Goal: Task Accomplishment & Management: Complete application form

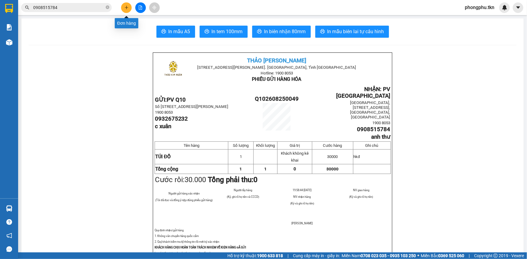
click at [128, 7] on icon "plus" at bounding box center [126, 7] width 4 height 4
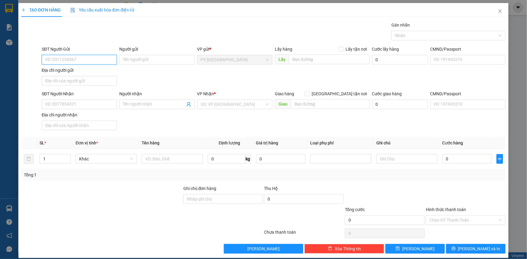
click at [89, 59] on input "SĐT Người Gửi" at bounding box center [79, 60] width 75 height 10
type input "0931230240"
click at [139, 59] on input "Người gửi" at bounding box center [156, 60] width 75 height 10
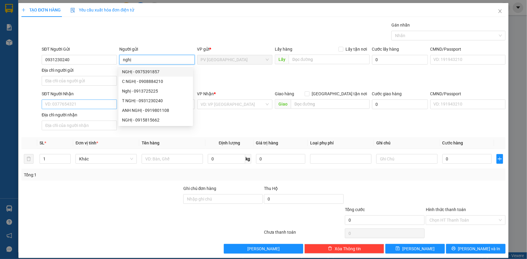
type input "nghị"
click at [74, 101] on input "SĐT Người Nhận" at bounding box center [79, 105] width 75 height 10
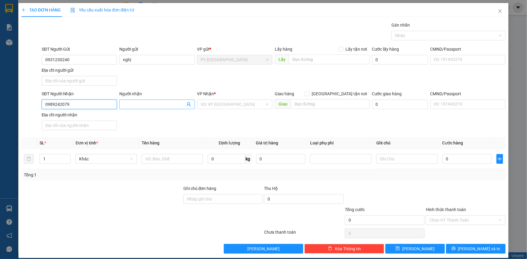
type input "0989242079"
click at [145, 104] on input "Người nhận" at bounding box center [154, 104] width 62 height 7
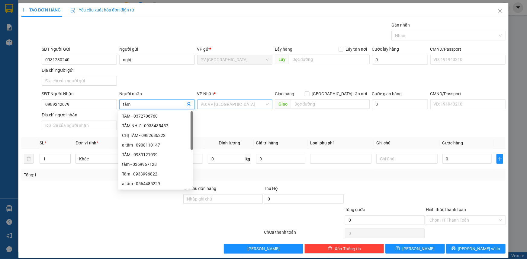
type input "tâm"
click at [218, 104] on input "search" at bounding box center [233, 104] width 64 height 9
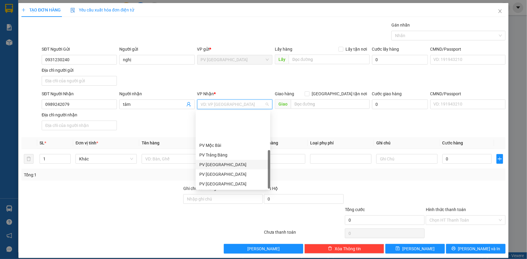
scroll to position [38, 0]
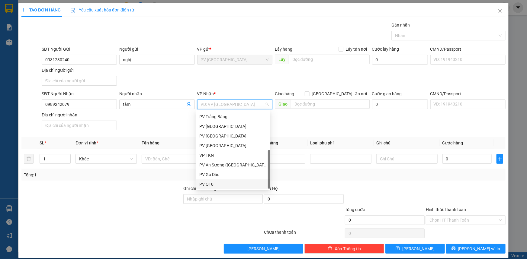
click at [215, 186] on div "PV Q10" at bounding box center [232, 184] width 67 height 7
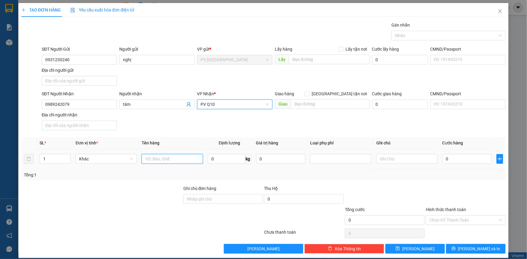
click at [175, 161] on input "text" at bounding box center [172, 159] width 61 height 10
type input "hs"
click at [451, 159] on input "0" at bounding box center [466, 159] width 49 height 10
type input "30"
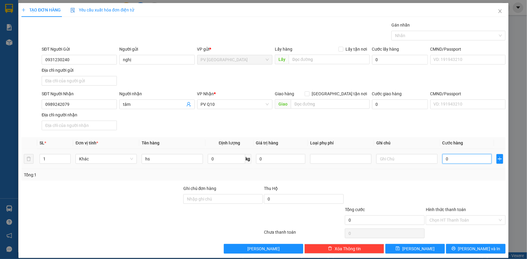
type input "30"
type input "30.000"
click at [462, 217] on input "Hình thức thanh toán" at bounding box center [463, 220] width 68 height 9
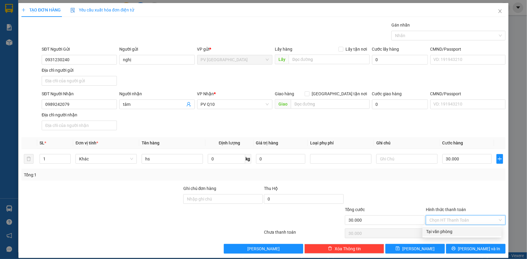
click at [462, 231] on div "Tại văn phòng" at bounding box center [462, 231] width 72 height 7
type input "0"
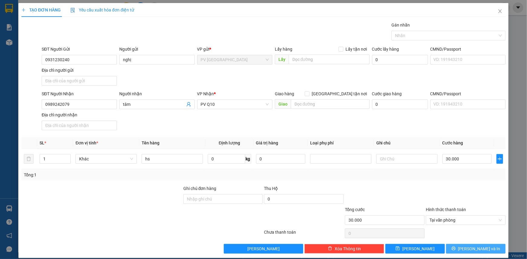
click at [479, 249] on span "[PERSON_NAME] và In" at bounding box center [479, 249] width 42 height 7
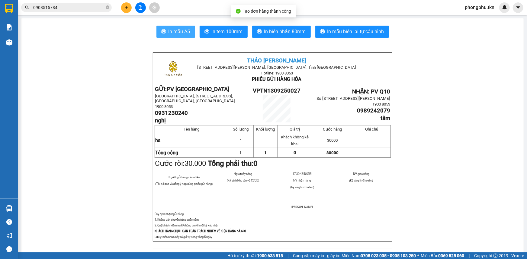
click at [189, 32] on button "In mẫu A5" at bounding box center [175, 32] width 39 height 12
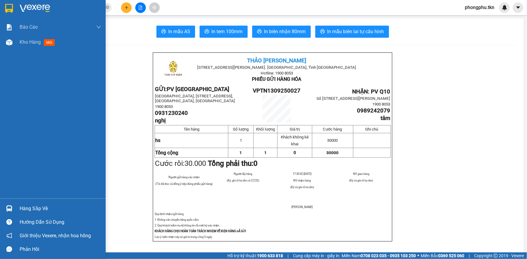
drag, startPoint x: 13, startPoint y: 207, endPoint x: 11, endPoint y: 197, distance: 10.4
click at [13, 207] on div at bounding box center [9, 208] width 11 height 11
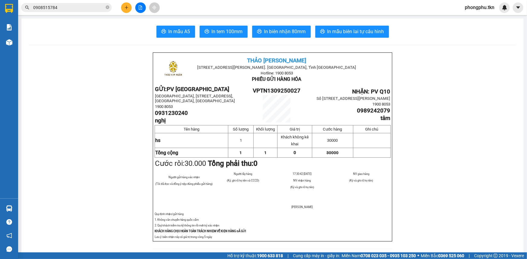
click at [83, 10] on section "Kết quả tìm kiếm ( 18 ) Bộ lọc Ngày tạo đơn gần nhất Mã ĐH Trạng thái Món hàng …" at bounding box center [263, 129] width 527 height 259
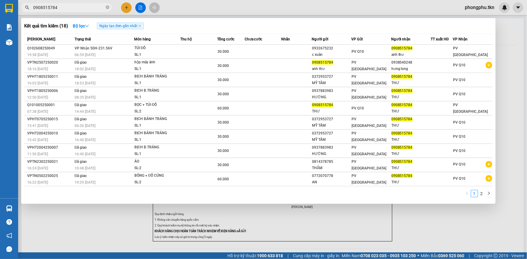
click at [83, 9] on input "0908515784" at bounding box center [68, 7] width 71 height 7
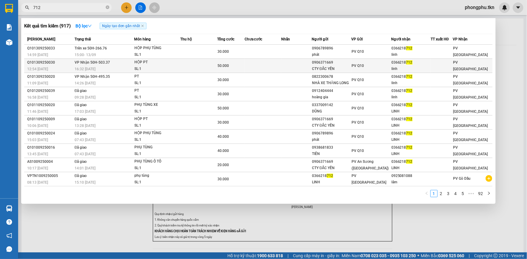
type input "712"
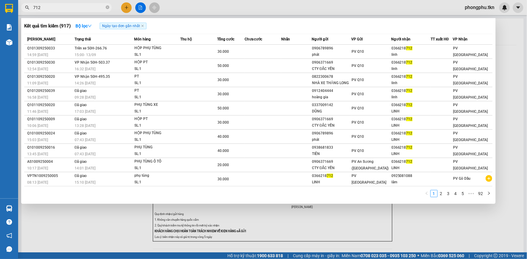
click at [118, 62] on td "VP Nhận 50H-503.37 16:32 [DATE]" at bounding box center [103, 66] width 61 height 14
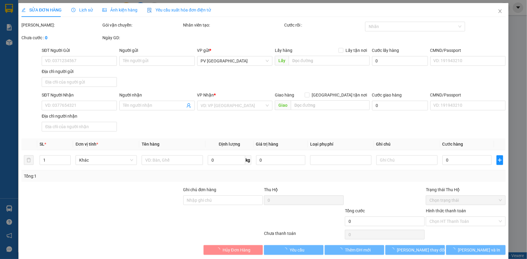
type input "0906371669"
type input "CTY ĐẮC YẾN"
type input "0366218712"
type input "linh"
type input "50.000"
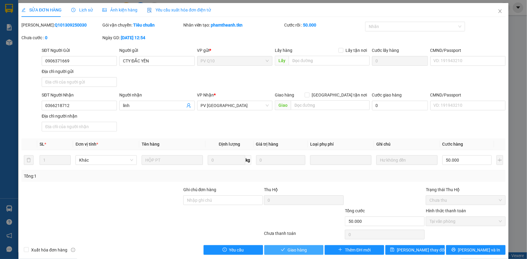
click at [281, 249] on icon "check" at bounding box center [283, 250] width 4 height 4
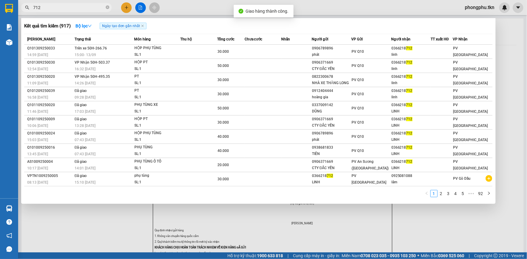
click at [78, 8] on input "712" at bounding box center [68, 7] width 71 height 7
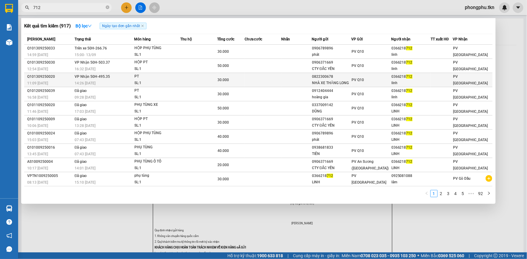
click at [71, 80] on div "11:09 [DATE]" at bounding box center [50, 83] width 46 height 7
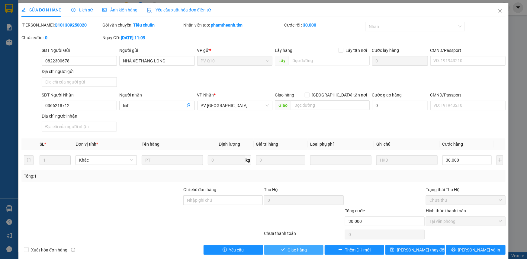
click at [284, 245] on button "Giao hàng" at bounding box center [293, 250] width 59 height 10
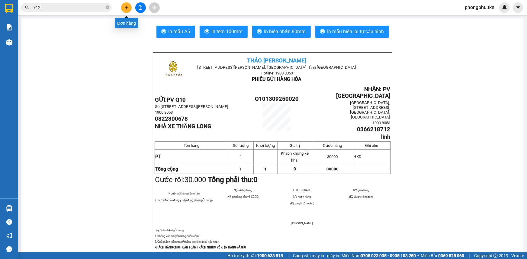
click at [129, 8] on button at bounding box center [126, 7] width 11 height 11
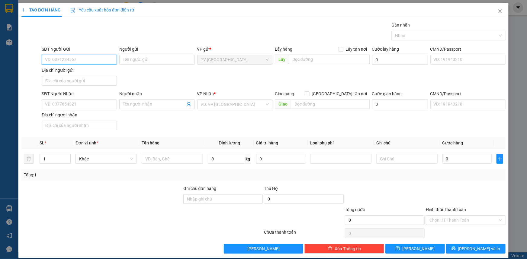
click at [106, 61] on input "SĐT Người Gửi" at bounding box center [79, 60] width 75 height 10
type input "0792992711"
click at [145, 59] on input "Người gửi" at bounding box center [156, 60] width 75 height 10
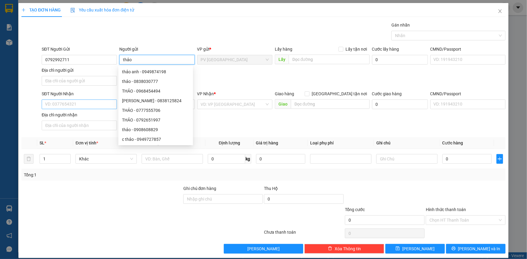
type input "thảo"
click at [81, 106] on input "SĐT Người Nhận" at bounding box center [79, 105] width 75 height 10
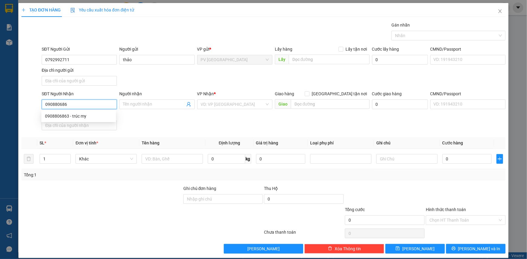
type input "0908806863"
click at [93, 113] on div "0908806863 - trúc my" at bounding box center [78, 116] width 67 height 7
type input "trúc my"
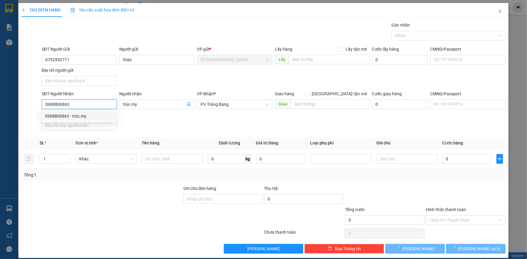
type input "20.000"
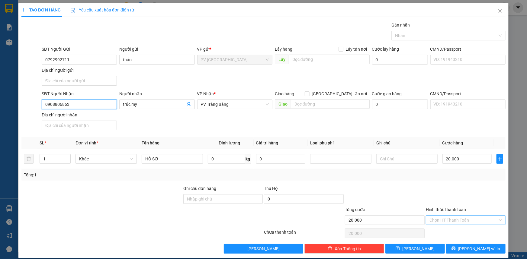
type input "0908806863"
click at [454, 222] on input "Hình thức thanh toán" at bounding box center [463, 220] width 68 height 9
click at [458, 231] on div "Tại văn phòng" at bounding box center [462, 231] width 72 height 7
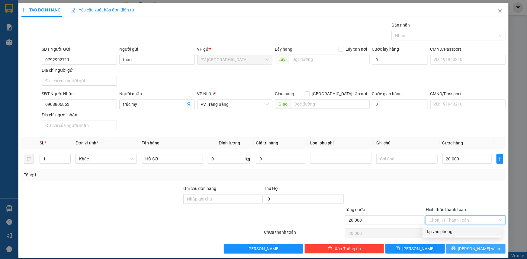
type input "0"
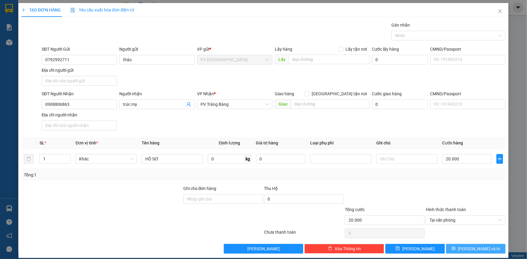
click at [455, 247] on icon "printer" at bounding box center [453, 249] width 4 height 4
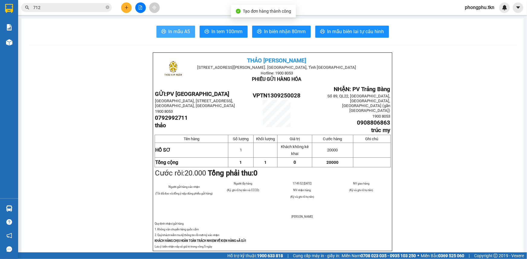
click at [169, 29] on span "In mẫu A5" at bounding box center [179, 32] width 22 height 8
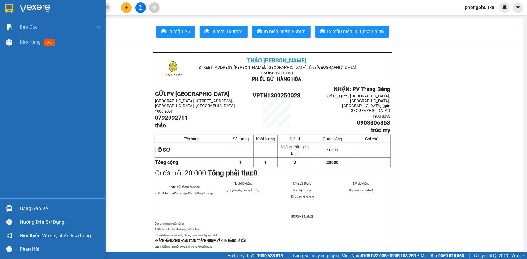
click at [27, 212] on div "Hàng sắp về" at bounding box center [60, 208] width 81 height 9
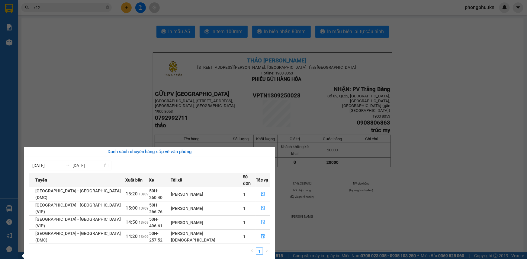
click at [129, 9] on section "Kết quả tìm kiếm ( 917 ) Bộ lọc Ngày tạo đơn gần nhất Mã ĐH Trạng thái Món hàng…" at bounding box center [263, 129] width 527 height 259
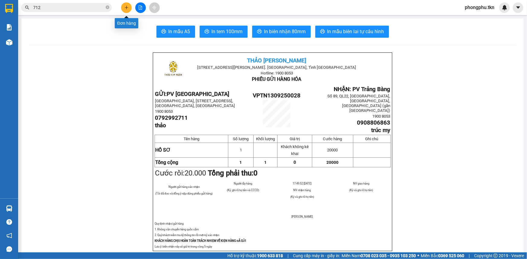
click at [129, 9] on button at bounding box center [126, 7] width 11 height 11
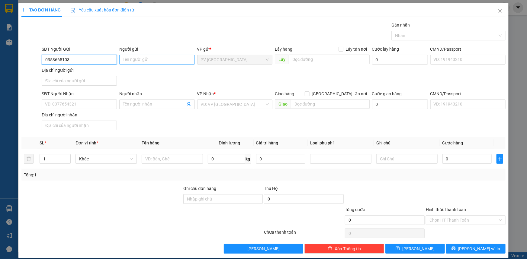
type input "0353665103"
click at [146, 59] on input "Người gửi" at bounding box center [156, 60] width 75 height 10
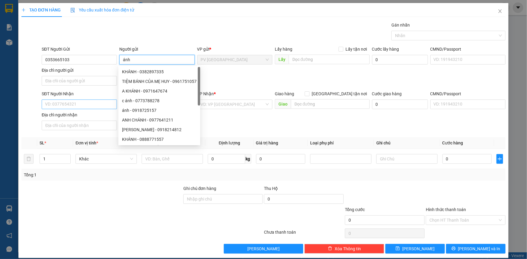
type input "ánh"
click at [91, 104] on input "SĐT Người Nhận" at bounding box center [79, 105] width 75 height 10
click at [92, 104] on input "SĐT Người Nhận" at bounding box center [79, 105] width 75 height 10
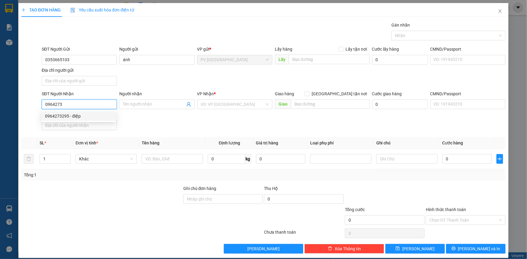
click at [89, 119] on div "0964273295 - điệp" at bounding box center [78, 116] width 67 height 7
type input "0964273295"
type input "điệp"
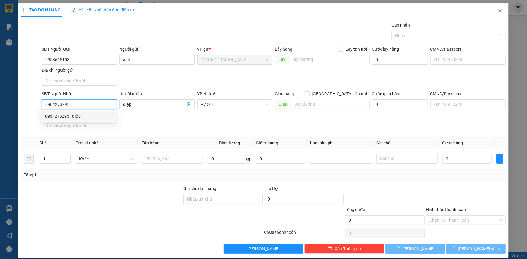
type input "30.000"
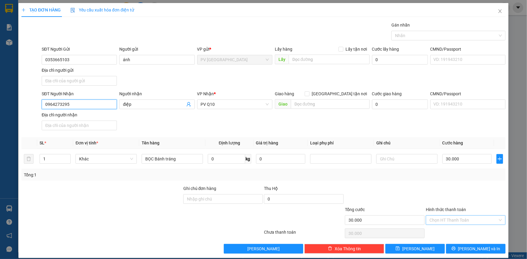
type input "0964273295"
click at [461, 221] on input "Hình thức thanh toán" at bounding box center [463, 220] width 68 height 9
click at [460, 231] on div "Tại văn phòng" at bounding box center [462, 231] width 72 height 7
type input "0"
click at [459, 247] on button "[PERSON_NAME] và In" at bounding box center [475, 249] width 59 height 10
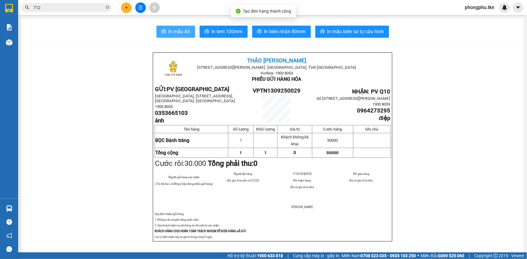
click at [168, 33] on span "In mẫu A5" at bounding box center [179, 32] width 22 height 8
click at [64, 5] on input "712" at bounding box center [68, 7] width 71 height 7
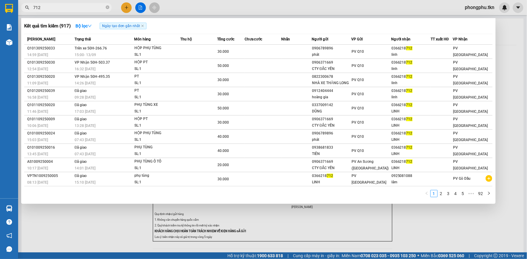
click at [64, 5] on input "712" at bounding box center [68, 7] width 71 height 7
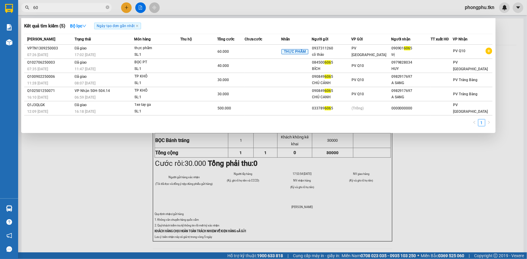
type input "6"
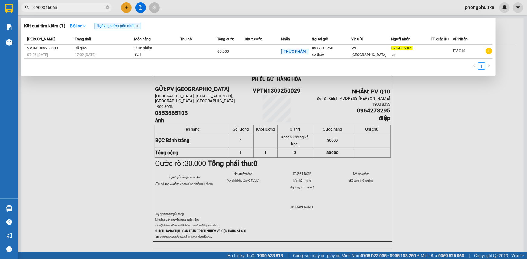
type input "0909016065"
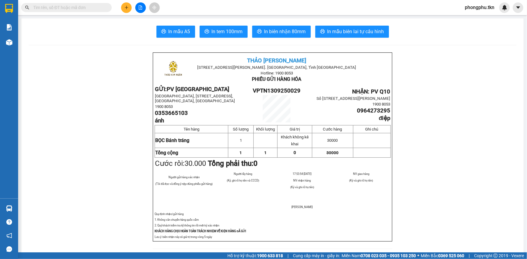
click at [64, 3] on span at bounding box center [66, 7] width 91 height 9
click at [55, 7] on input "text" at bounding box center [68, 7] width 71 height 7
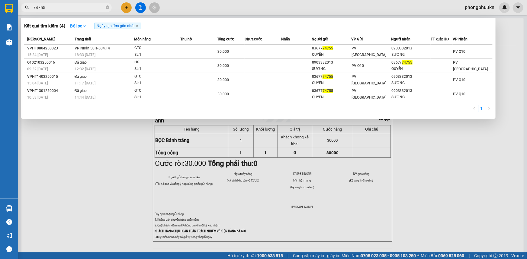
type input "74755"
click at [515, 52] on div at bounding box center [263, 129] width 527 height 259
click at [59, 10] on input "74755" at bounding box center [68, 7] width 71 height 7
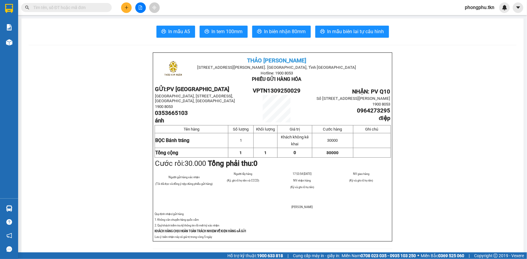
click at [124, 6] on button at bounding box center [126, 7] width 11 height 11
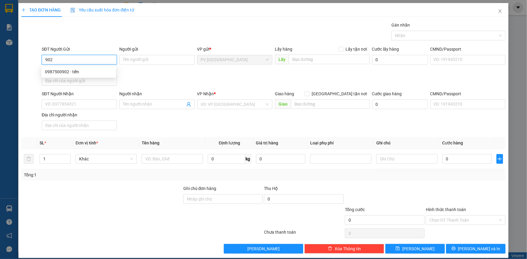
click at [80, 71] on div "0987500902 - tiến" at bounding box center [78, 71] width 67 height 7
type input "0987500902"
type input "tiến"
type input "0966727851"
type input "THÀNH"
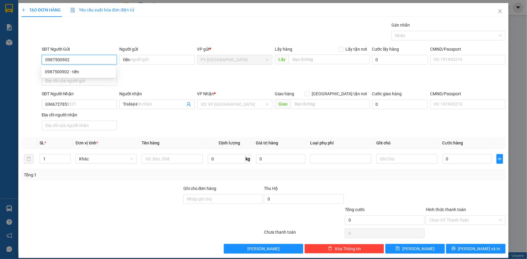
type input "40.000"
type input "0987500902"
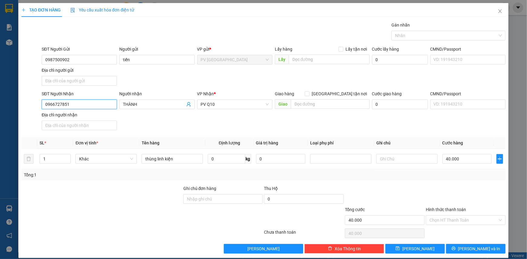
click at [76, 107] on input "0966727851" at bounding box center [79, 105] width 75 height 10
click at [460, 161] on input "40.000" at bounding box center [466, 159] width 49 height 10
type input "0"
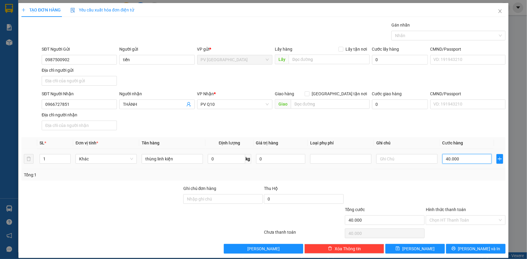
type input "0"
type input "30"
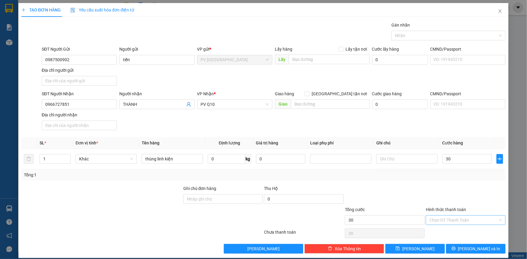
type input "30.000"
click at [456, 222] on input "Hình thức thanh toán" at bounding box center [463, 220] width 68 height 9
click at [454, 231] on div "Tại văn phòng" at bounding box center [462, 231] width 72 height 7
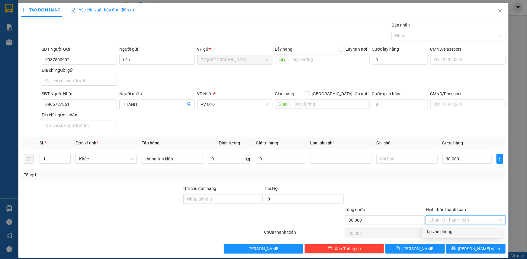
type input "0"
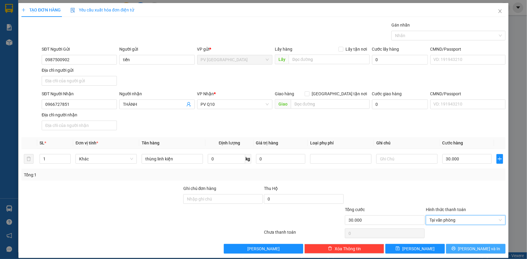
click at [457, 245] on button "[PERSON_NAME] và In" at bounding box center [475, 249] width 59 height 10
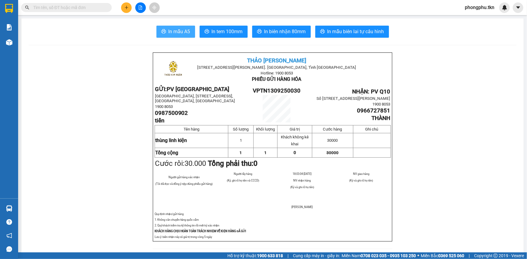
click at [171, 28] on span "In mẫu A5" at bounding box center [179, 32] width 22 height 8
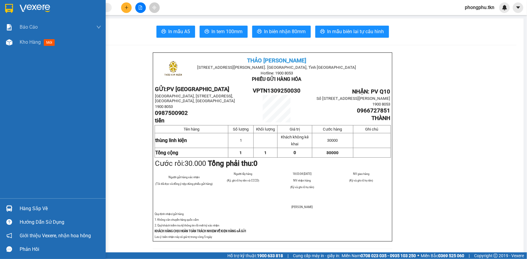
click at [29, 213] on div "Hàng sắp về" at bounding box center [53, 209] width 106 height 14
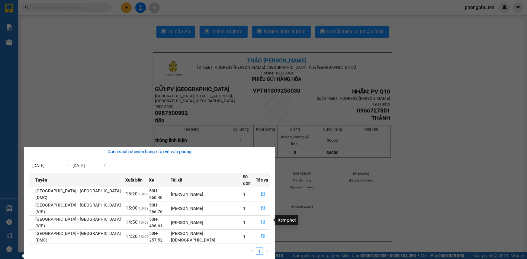
click at [261, 234] on span "file-done" at bounding box center [263, 236] width 4 height 5
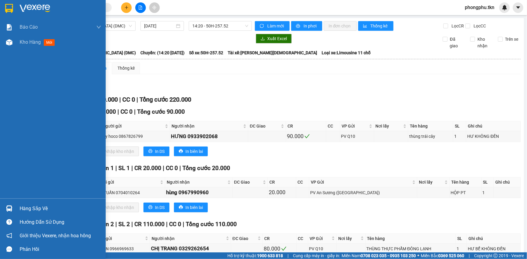
click at [18, 208] on div "Hàng sắp về" at bounding box center [53, 209] width 106 height 14
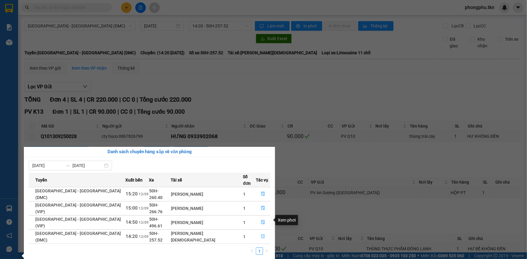
click at [261, 234] on icon "file-done" at bounding box center [263, 236] width 4 height 4
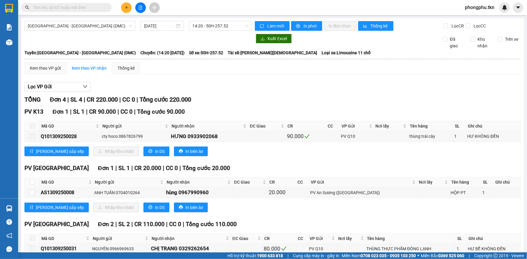
scroll to position [27, 0]
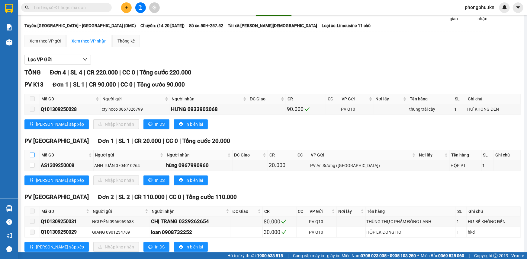
click at [31, 154] on input "checkbox" at bounding box center [32, 155] width 5 height 5
checkbox input "true"
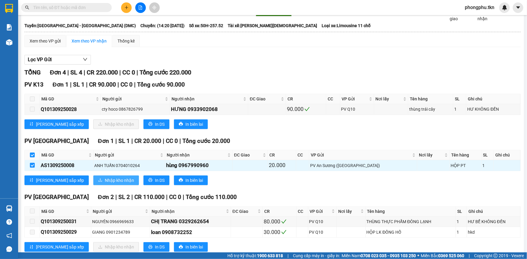
click at [105, 179] on span "Nhập kho nhận" at bounding box center [119, 180] width 29 height 7
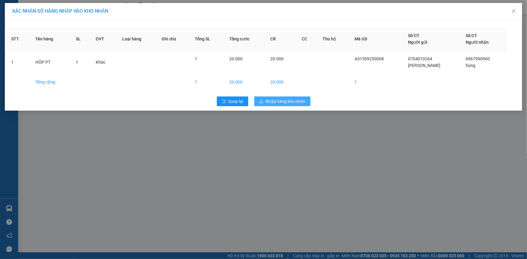
click at [289, 104] on span "Nhập hàng kho nhận" at bounding box center [286, 101] width 40 height 7
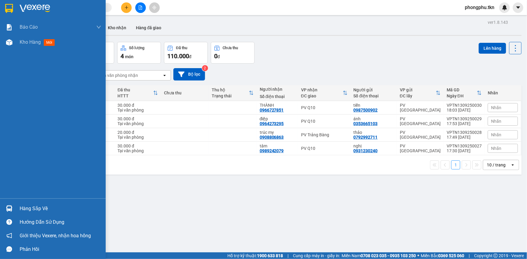
click at [27, 209] on div "Hàng sắp về" at bounding box center [60, 208] width 81 height 9
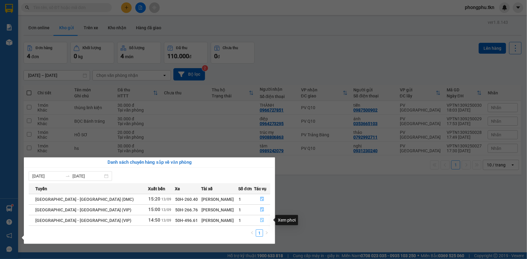
click at [260, 217] on button "button" at bounding box center [262, 221] width 16 height 10
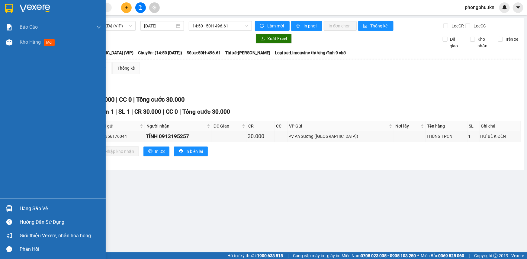
click at [12, 205] on div at bounding box center [9, 208] width 11 height 11
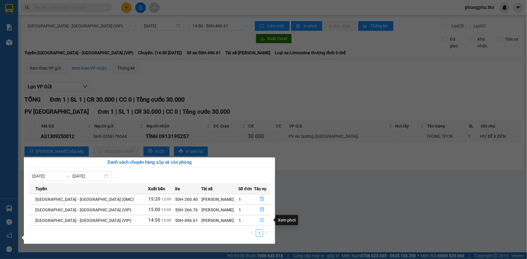
click at [260, 218] on icon "file-done" at bounding box center [262, 220] width 4 height 4
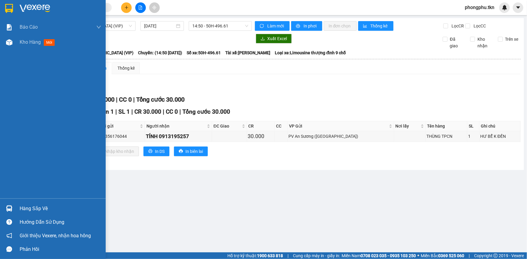
click at [42, 206] on div "Hàng sắp về" at bounding box center [60, 208] width 81 height 9
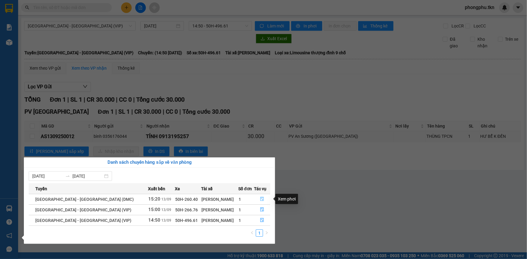
click at [260, 196] on button "button" at bounding box center [262, 200] width 16 height 10
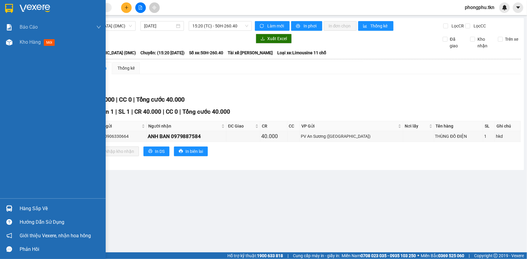
click at [17, 209] on div "Hàng sắp về" at bounding box center [53, 209] width 106 height 14
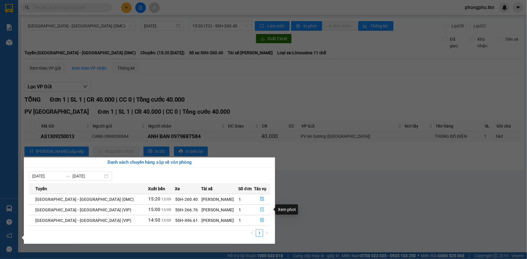
click at [260, 209] on icon "file-done" at bounding box center [262, 210] width 4 height 4
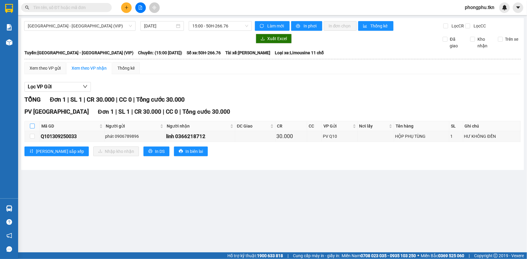
drag, startPoint x: 30, startPoint y: 126, endPoint x: 76, endPoint y: 154, distance: 54.6
click at [30, 127] on input "checkbox" at bounding box center [32, 126] width 5 height 5
checkbox input "true"
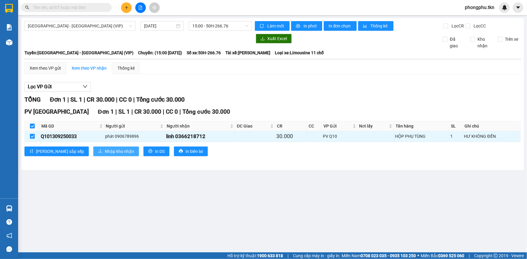
click at [105, 151] on span "Nhập kho nhận" at bounding box center [119, 151] width 29 height 7
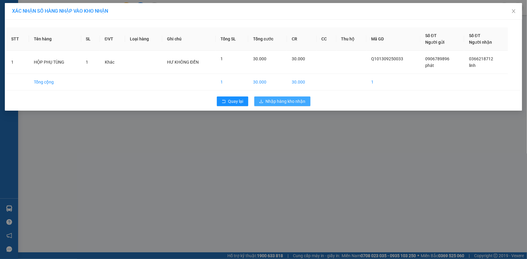
click at [261, 101] on icon "download" at bounding box center [261, 101] width 4 height 4
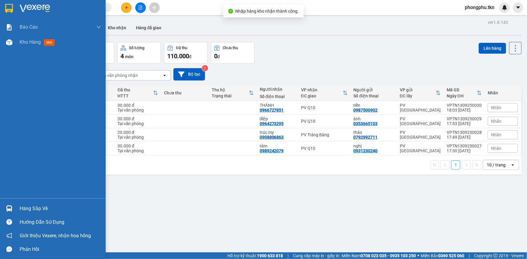
click at [7, 207] on img at bounding box center [9, 208] width 6 height 6
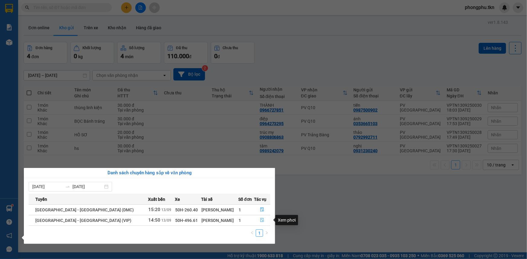
click at [260, 221] on icon "file-done" at bounding box center [262, 220] width 4 height 4
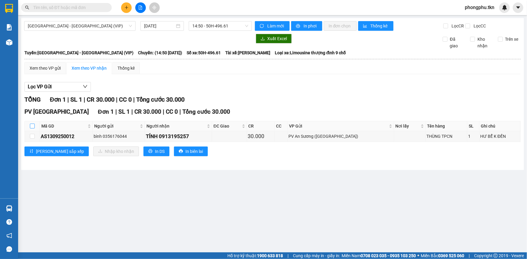
click at [32, 126] on input "checkbox" at bounding box center [32, 126] width 5 height 5
checkbox input "true"
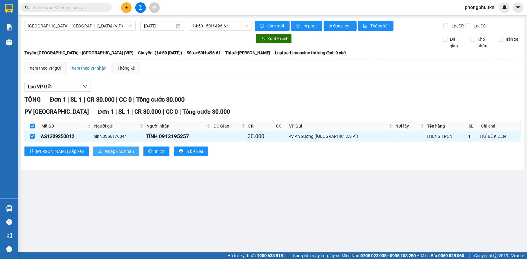
click at [105, 149] on span "Nhập kho nhận" at bounding box center [119, 151] width 29 height 7
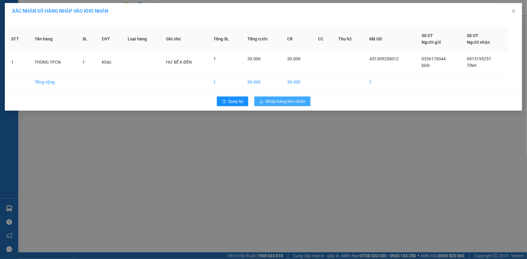
click at [303, 101] on span "Nhập hàng kho nhận" at bounding box center [286, 101] width 40 height 7
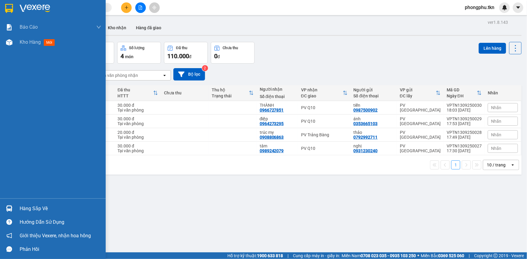
click at [11, 207] on img at bounding box center [9, 208] width 6 height 6
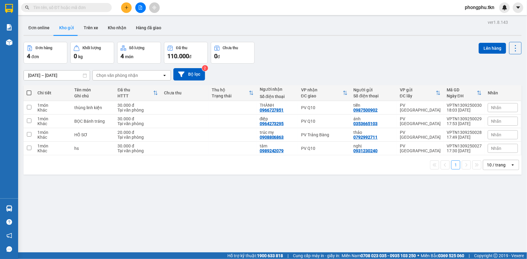
click at [320, 223] on section "Kết quả tìm kiếm ( 4 ) Bộ lọc Ngày tạo đơn gần nhất Mã ĐH Trạng thái Món hàng T…" at bounding box center [263, 129] width 527 height 259
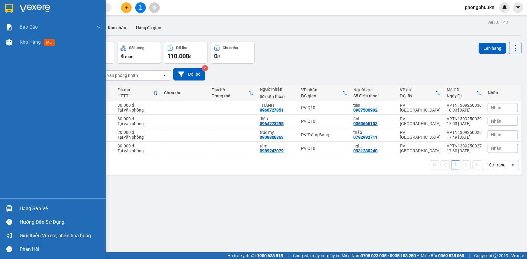
click at [9, 208] on img at bounding box center [9, 208] width 6 height 6
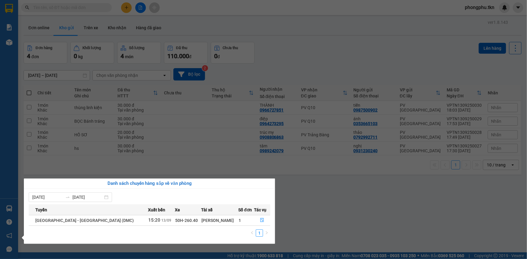
click at [341, 194] on section "Kết quả tìm kiếm ( 4 ) Bộ lọc Ngày tạo đơn gần nhất Mã ĐH Trạng thái Món hàng T…" at bounding box center [263, 129] width 527 height 259
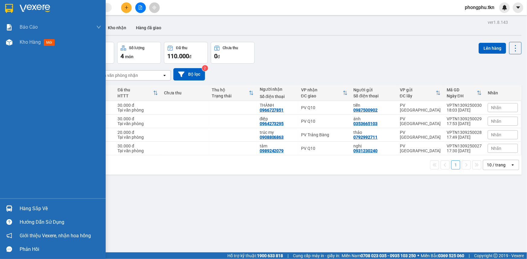
drag, startPoint x: 12, startPoint y: 206, endPoint x: 20, endPoint y: 207, distance: 7.6
click at [12, 206] on img at bounding box center [9, 208] width 6 height 6
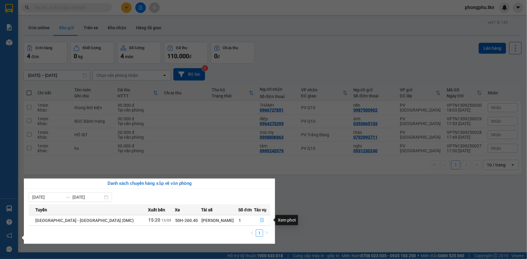
click at [259, 218] on button "button" at bounding box center [262, 221] width 16 height 10
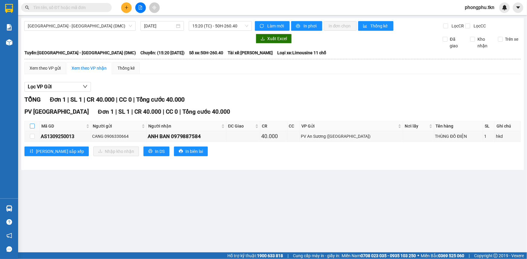
click at [31, 126] on input "checkbox" at bounding box center [32, 126] width 5 height 5
checkbox input "true"
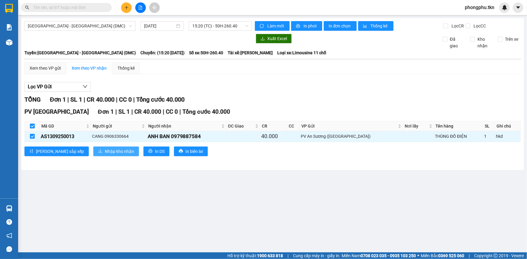
click at [105, 154] on span "Nhập kho nhận" at bounding box center [119, 151] width 29 height 7
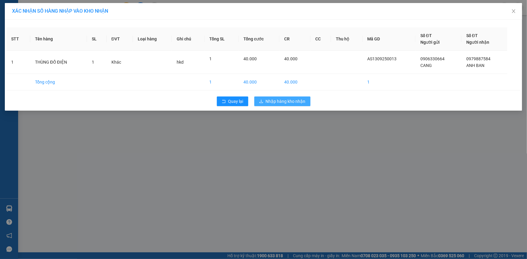
click at [279, 101] on span "Nhập hàng kho nhận" at bounding box center [286, 101] width 40 height 7
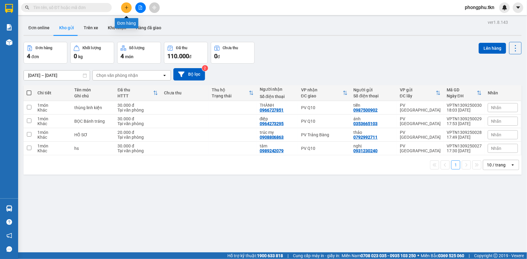
click at [123, 7] on button at bounding box center [126, 7] width 11 height 11
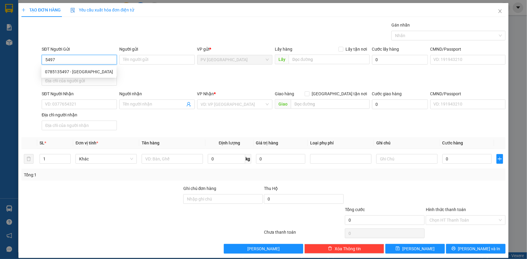
click at [83, 71] on div "0785135497 - [GEOGRAPHIC_DATA]" at bounding box center [79, 71] width 68 height 7
type input "0785135497"
type input "[PERSON_NAME]"
type input "0906364908"
type input "[PERSON_NAME]"
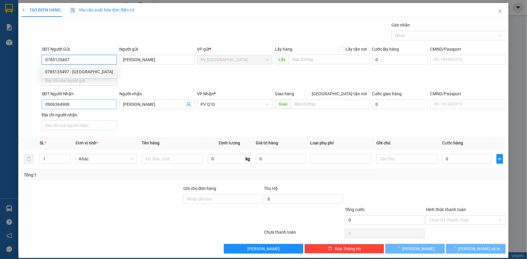
type input "30.000"
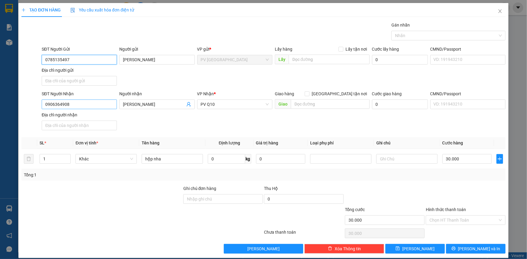
type input "0785135497"
click at [103, 107] on input "0906364908" at bounding box center [79, 105] width 75 height 10
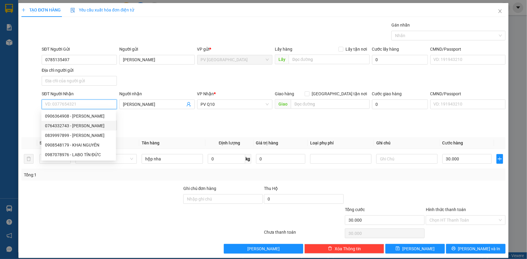
click at [79, 124] on div "0764332743 - [PERSON_NAME]" at bounding box center [78, 126] width 67 height 7
type input "0764332743"
type input "[PERSON_NAME]"
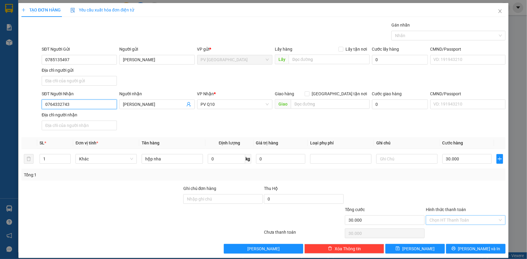
type input "0764332743"
click at [459, 219] on input "Hình thức thanh toán" at bounding box center [463, 220] width 68 height 9
drag, startPoint x: 461, startPoint y: 230, endPoint x: 465, endPoint y: 234, distance: 5.6
click at [462, 230] on div "Tại văn phòng" at bounding box center [462, 231] width 72 height 7
type input "0"
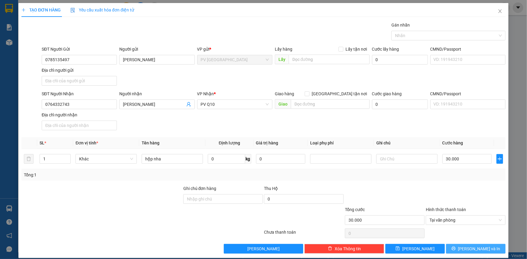
click at [471, 250] on span "[PERSON_NAME] và In" at bounding box center [479, 249] width 42 height 7
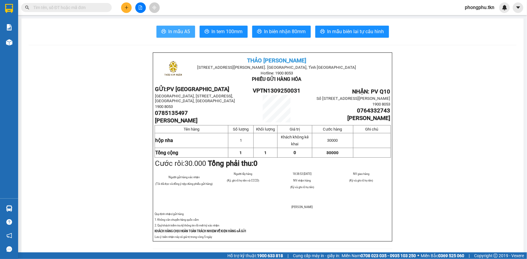
click at [169, 32] on span "In mẫu A5" at bounding box center [179, 32] width 22 height 8
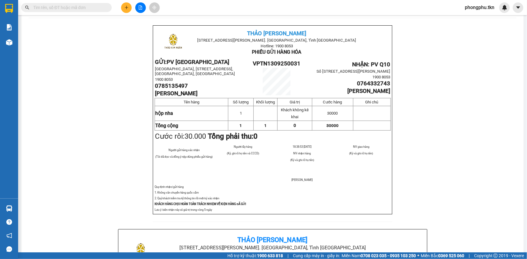
click at [94, 6] on input "text" at bounding box center [68, 7] width 71 height 7
click at [60, 6] on input "text" at bounding box center [68, 7] width 71 height 7
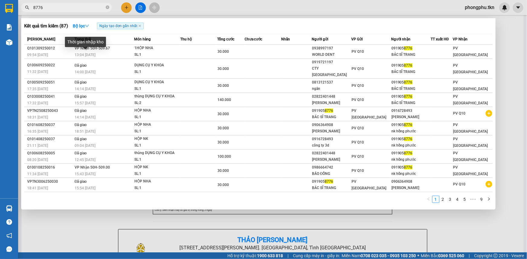
type input "8776"
click at [90, 50] on span "VP Nhận 50H-509.67" at bounding box center [92, 48] width 35 height 4
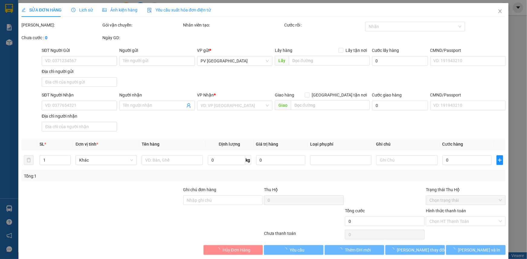
type input "0938997197"
type input "WORLD DENT"
type input "0919058776"
type input "BÁC SĨ TRANG"
type input "30.000"
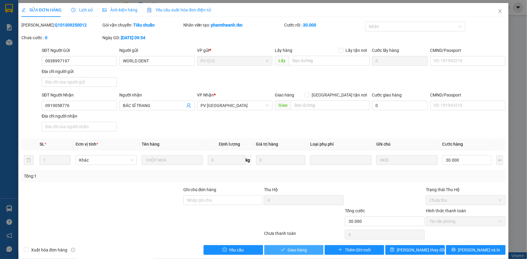
click at [312, 247] on button "Giao hàng" at bounding box center [293, 250] width 59 height 10
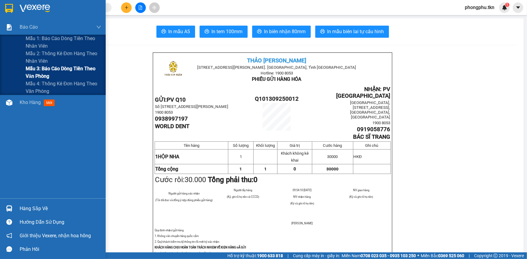
click at [32, 67] on span "Mẫu 3: Báo cáo dòng tiền theo văn phòng" at bounding box center [63, 72] width 75 height 15
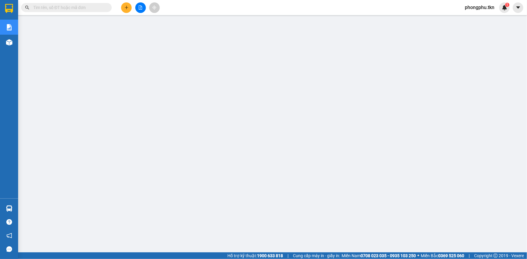
click at [94, 7] on input "text" at bounding box center [68, 7] width 71 height 7
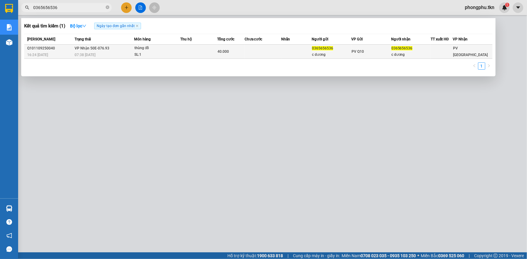
type input "0365656536"
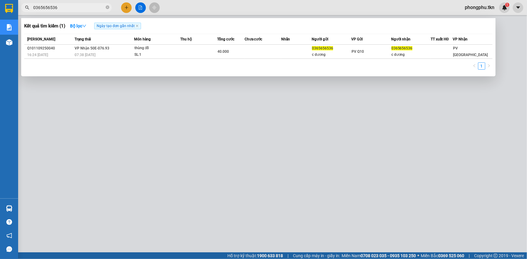
click at [170, 52] on div "SL: 1" at bounding box center [156, 55] width 45 height 7
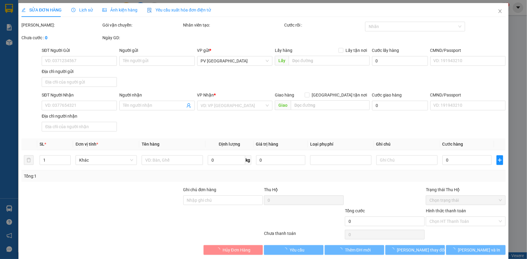
type input "0365656536"
type input "c dương"
type input "0365656536"
type input "c dương"
type input "40.000"
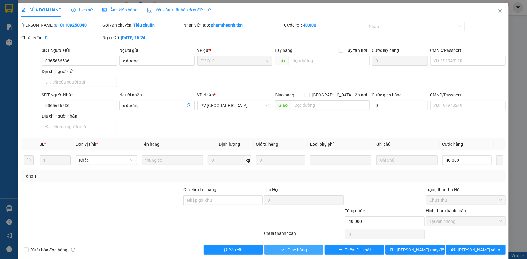
click at [281, 248] on icon "check" at bounding box center [283, 250] width 4 height 4
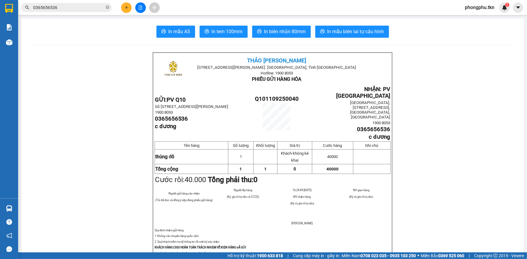
click at [65, 6] on input "0365656536" at bounding box center [68, 7] width 71 height 7
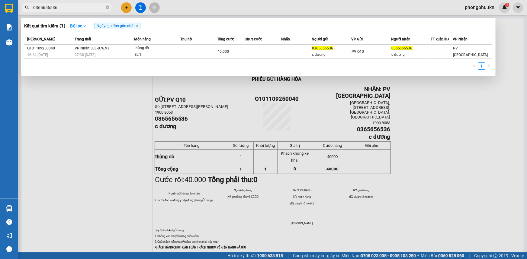
click at [65, 6] on input "0365656536" at bounding box center [68, 7] width 71 height 7
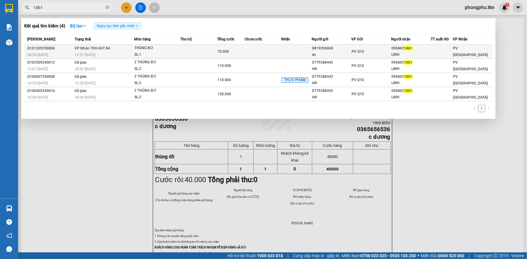
type input "1461"
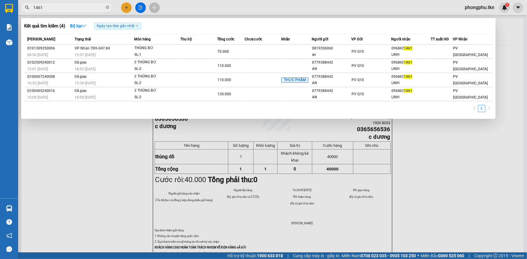
click at [58, 52] on div "08:56 - 13/09" at bounding box center [50, 55] width 46 height 7
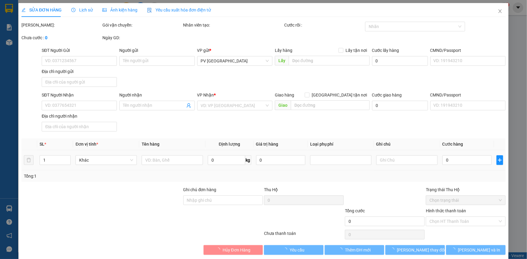
type input "0819206060"
type input "an"
type input "0968421461"
type input "LINH"
type input "70.000"
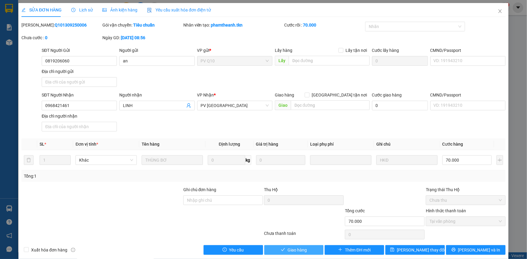
click at [289, 247] on span "Giao hàng" at bounding box center [296, 250] width 19 height 7
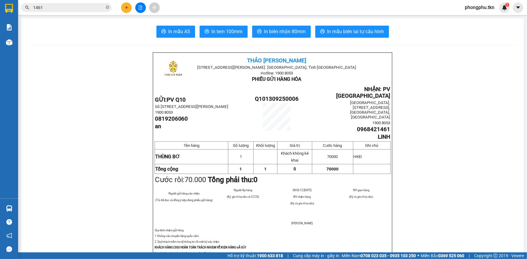
click at [72, 10] on input "1461" at bounding box center [68, 7] width 71 height 7
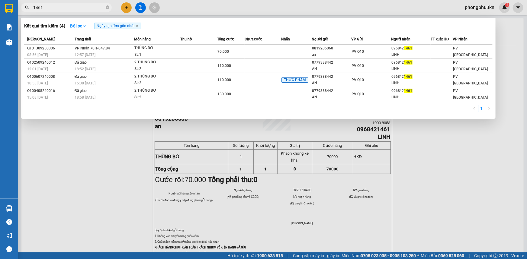
click at [72, 10] on input "1461" at bounding box center [68, 7] width 71 height 7
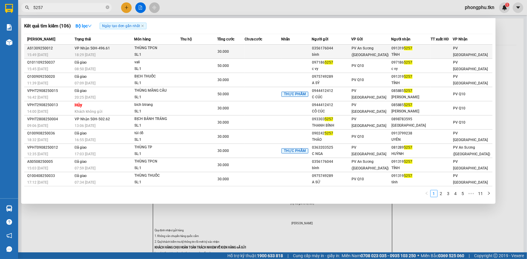
type input "5257"
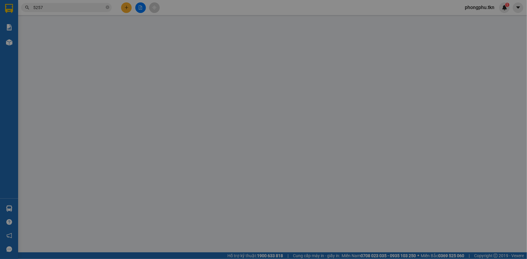
type input "0356176044"
type input "bình"
type input "0913195257"
type input "TÍNH"
type input "30.000"
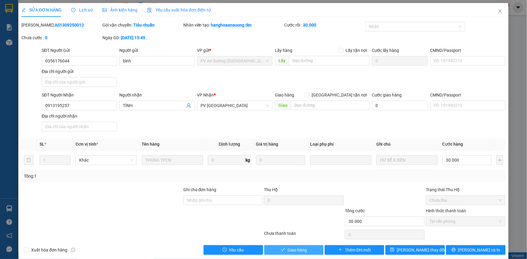
click at [282, 253] on button "Giao hàng" at bounding box center [293, 250] width 59 height 10
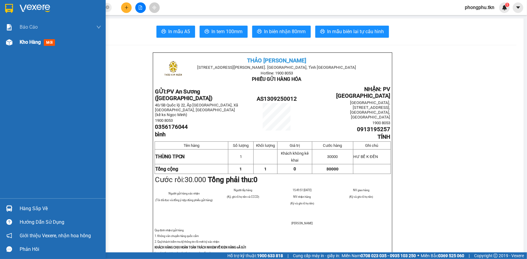
click at [33, 44] on span "Kho hàng" at bounding box center [30, 42] width 21 height 6
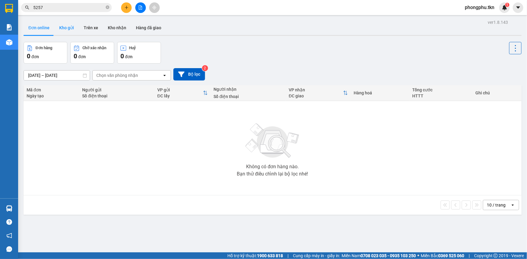
click at [70, 28] on button "Kho gửi" at bounding box center [66, 28] width 24 height 14
type input "[DATE] – [DATE]"
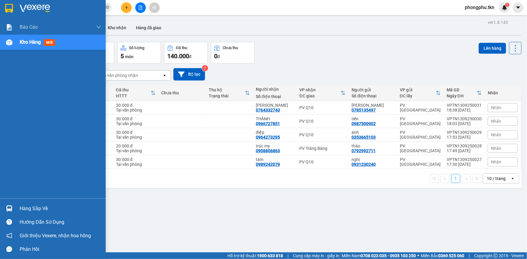
click at [13, 214] on div "Hàng sắp về" at bounding box center [53, 209] width 106 height 14
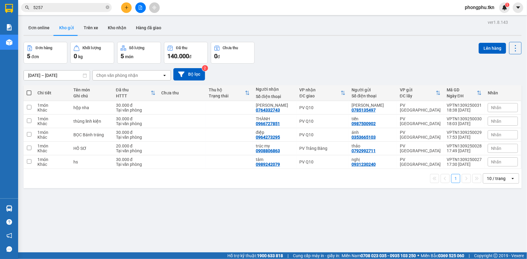
drag, startPoint x: 317, startPoint y: 219, endPoint x: 240, endPoint y: 139, distance: 111.6
click at [317, 218] on section "Kết quả tìm kiếm ( 106 ) Bộ lọc Ngày tạo đơn gần nhất Mã ĐH Trạng thái Món hàng…" at bounding box center [263, 129] width 527 height 259
